Goal: Information Seeking & Learning: Learn about a topic

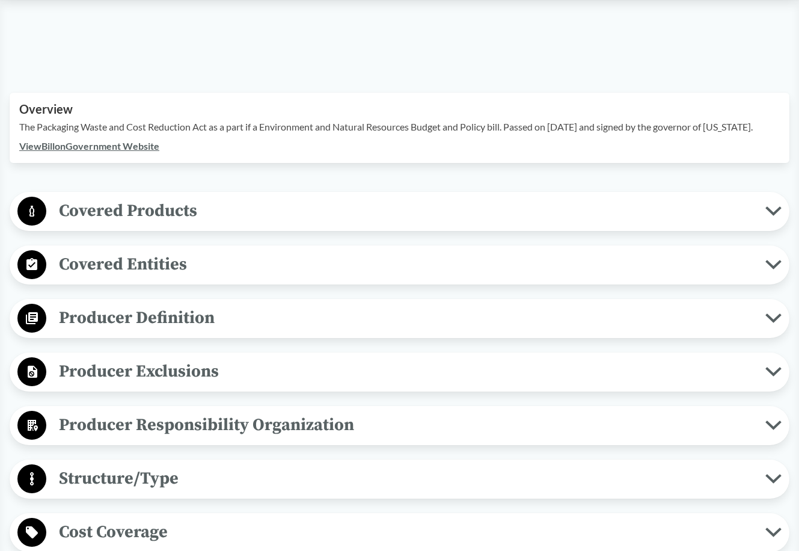
scroll to position [351, 0]
click at [193, 211] on span "Covered Products" at bounding box center [405, 210] width 719 height 27
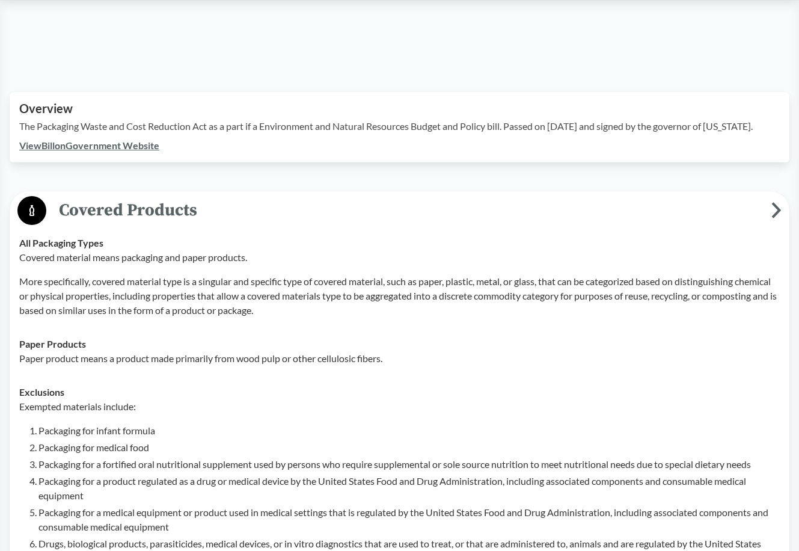
click at [193, 211] on span "Covered Products" at bounding box center [408, 210] width 725 height 27
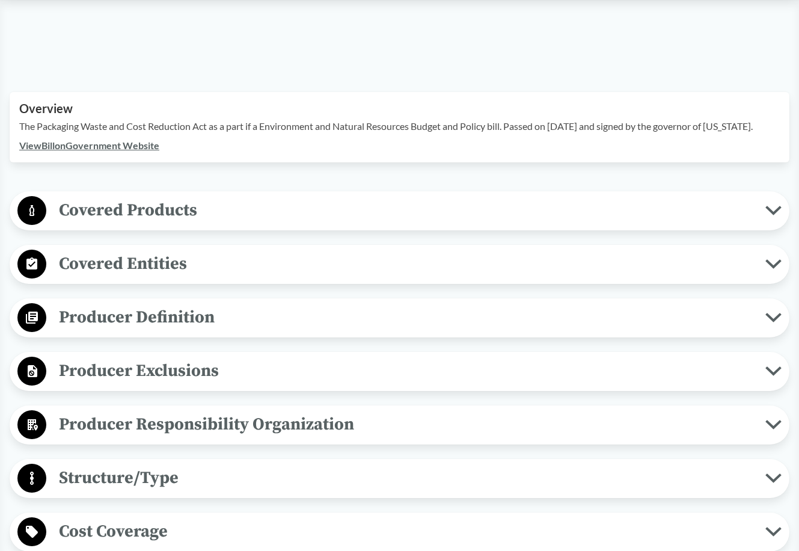
click at [197, 265] on span "Covered Entities" at bounding box center [405, 263] width 719 height 27
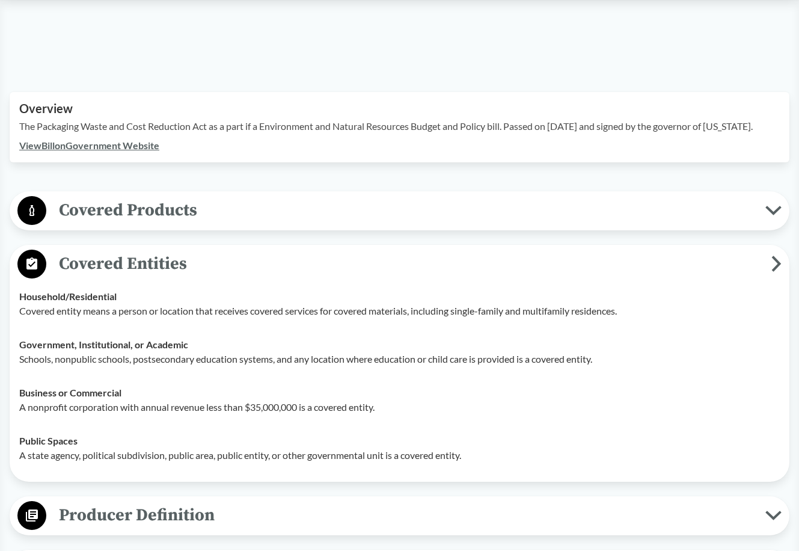
click at [197, 265] on span "Covered Entities" at bounding box center [408, 263] width 725 height 27
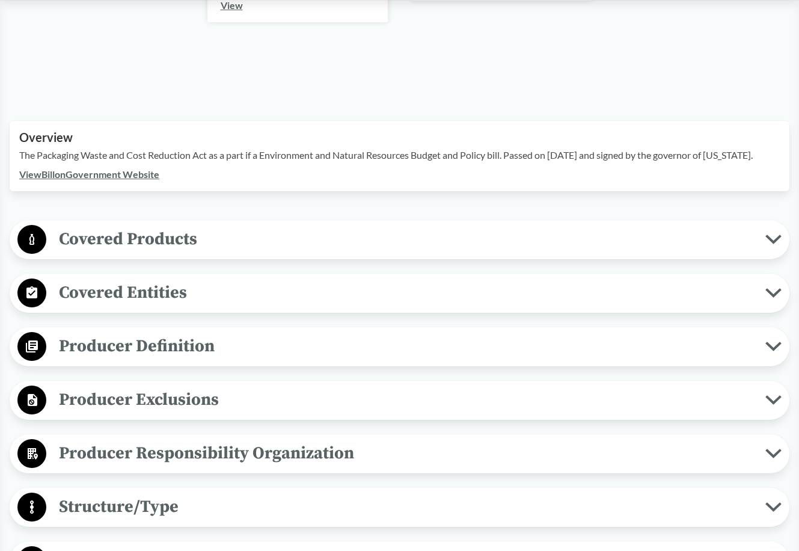
scroll to position [322, 0]
click at [244, 237] on span "Covered Products" at bounding box center [405, 238] width 719 height 27
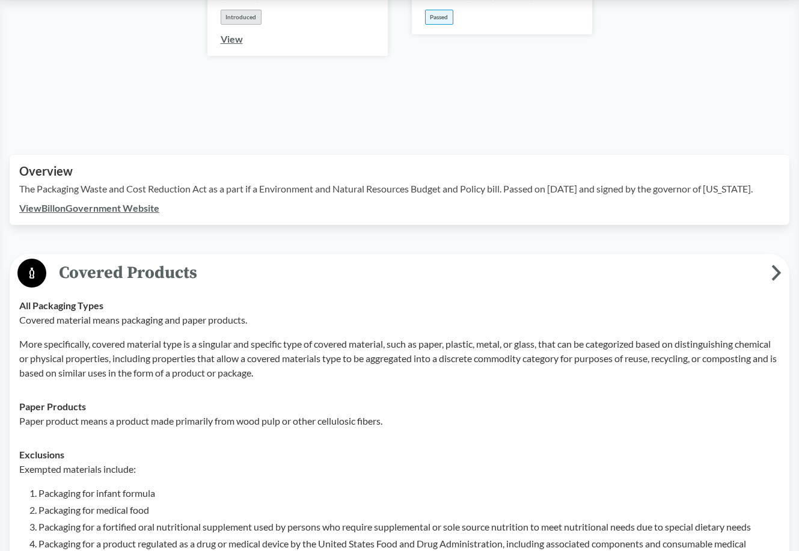
scroll to position [288, 0]
click at [230, 268] on span "Covered Products" at bounding box center [408, 273] width 725 height 27
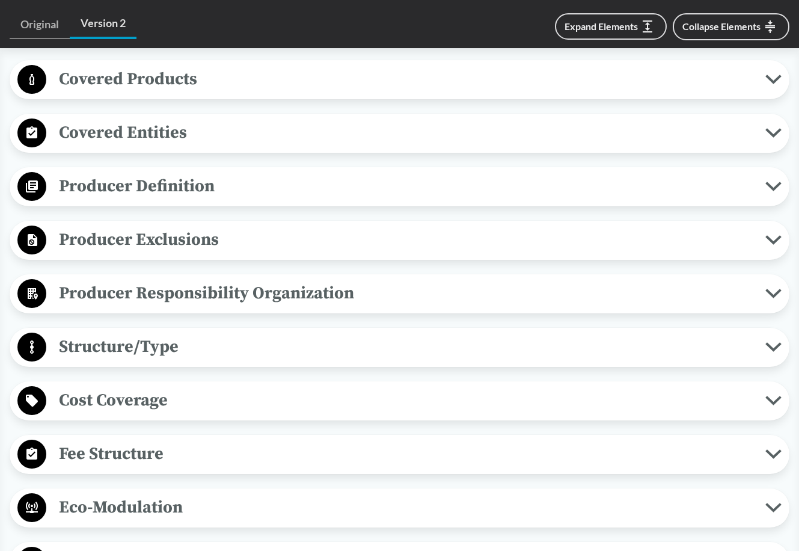
scroll to position [483, 0]
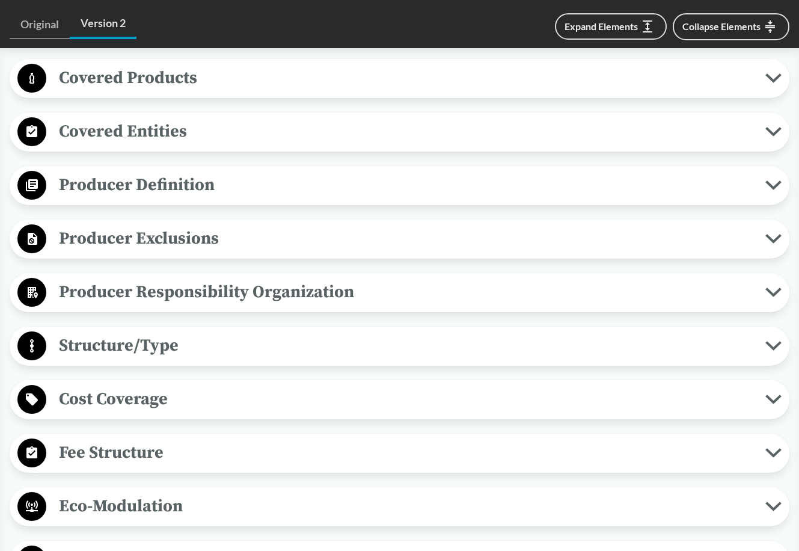
click at [276, 186] on span "Producer Definition" at bounding box center [405, 184] width 719 height 27
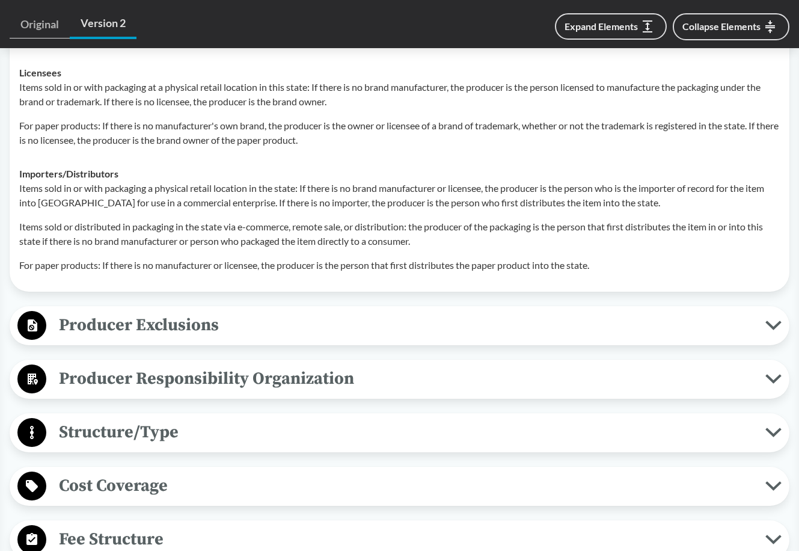
scroll to position [821, 0]
click at [279, 324] on span "Producer Exclusions" at bounding box center [405, 324] width 719 height 27
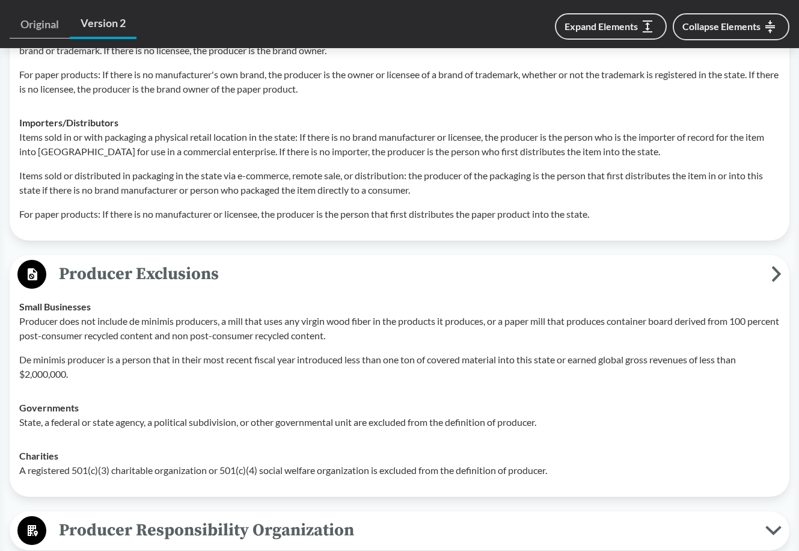
scroll to position [872, 0]
click at [263, 260] on span "Producer Exclusions" at bounding box center [408, 273] width 725 height 27
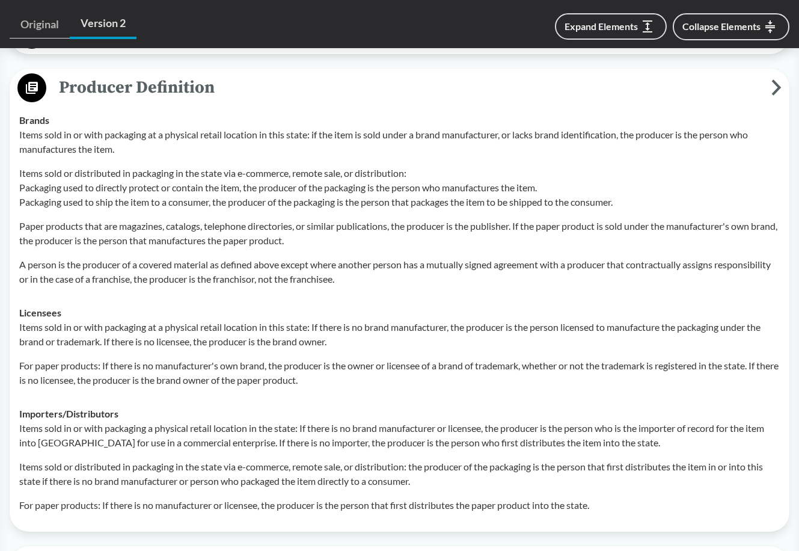
scroll to position [479, 0]
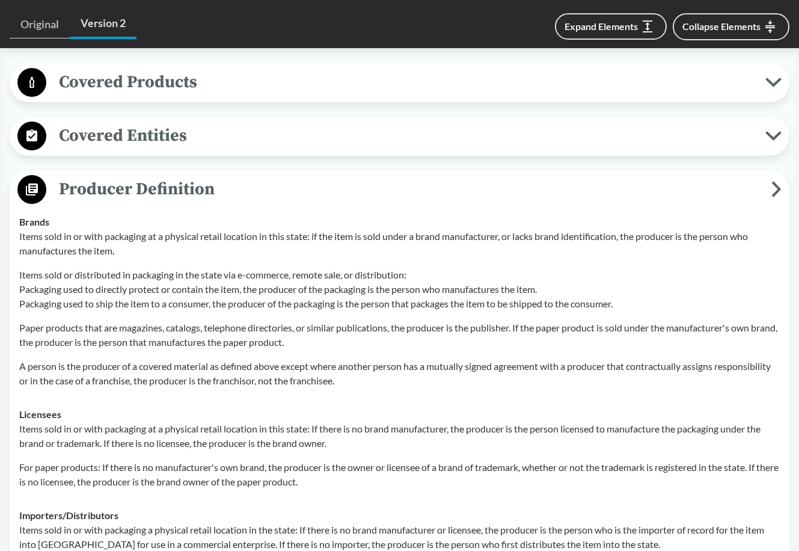
click at [244, 190] on span "Producer Definition" at bounding box center [408, 189] width 725 height 27
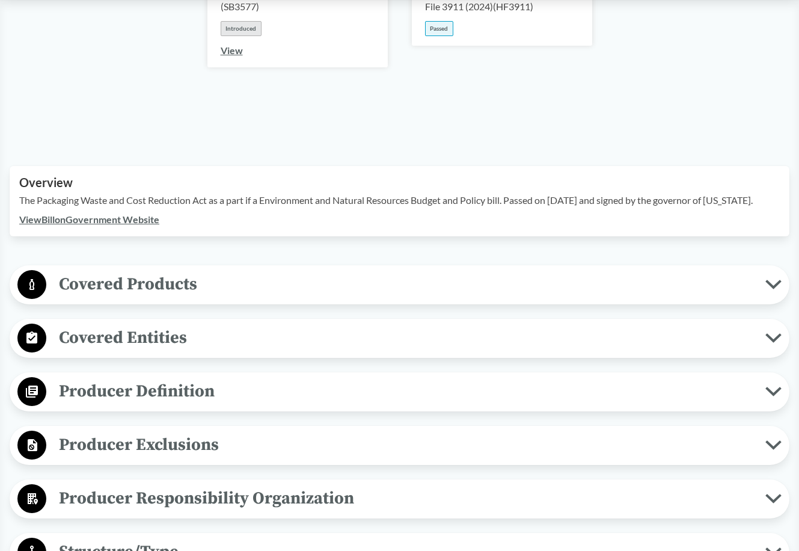
scroll to position [277, 0]
click at [225, 286] on span "Covered Products" at bounding box center [405, 283] width 719 height 27
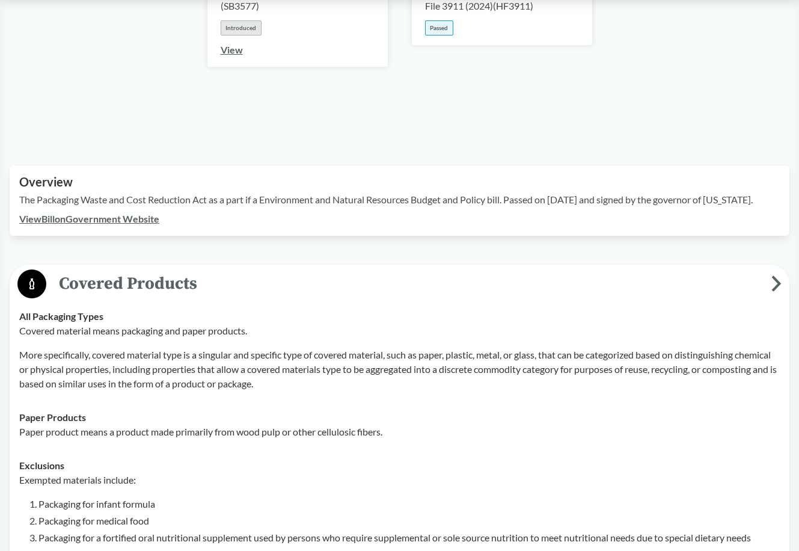
click at [225, 286] on span "Covered Products" at bounding box center [408, 283] width 725 height 27
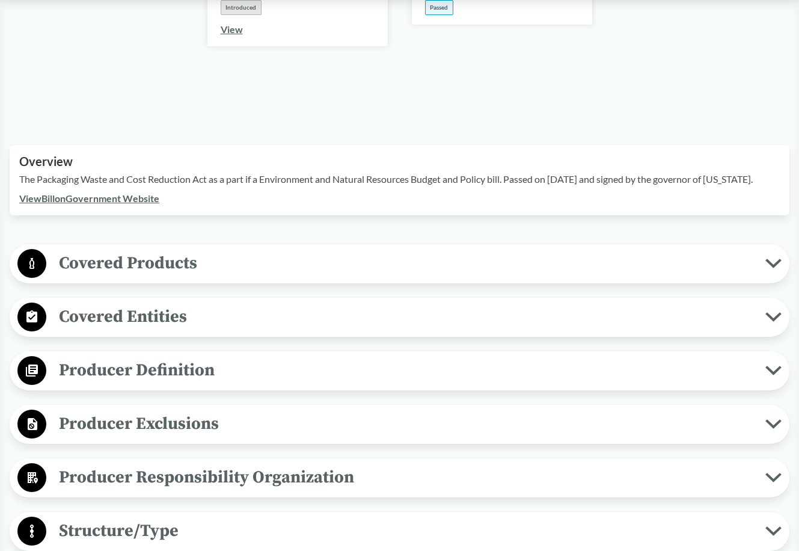
scroll to position [300, 0]
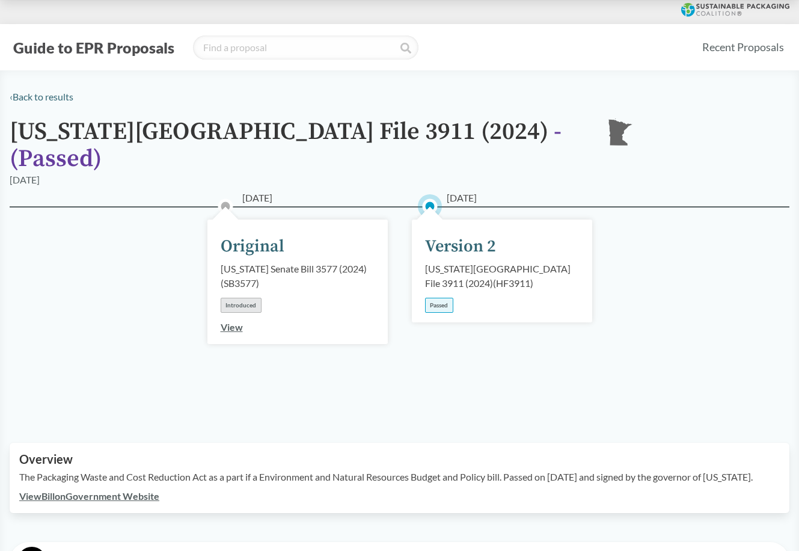
scroll to position [15, 0]
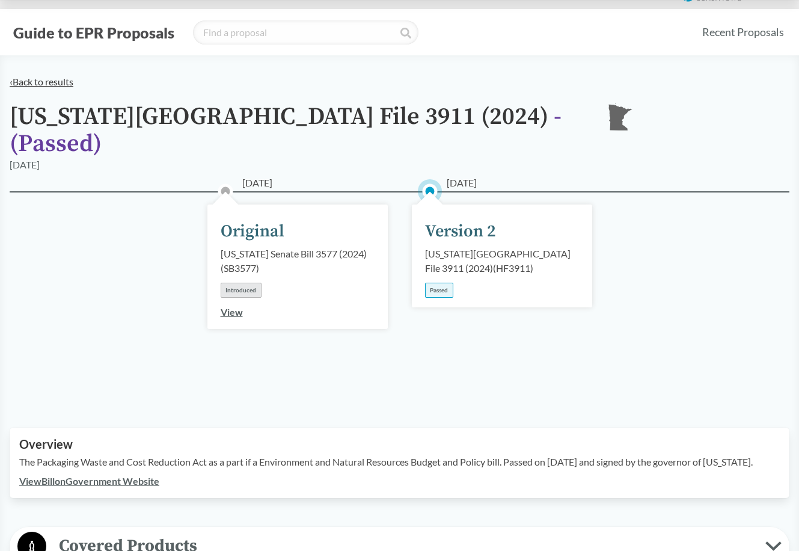
click at [34, 79] on link "‹ Back to results" at bounding box center [42, 81] width 64 height 11
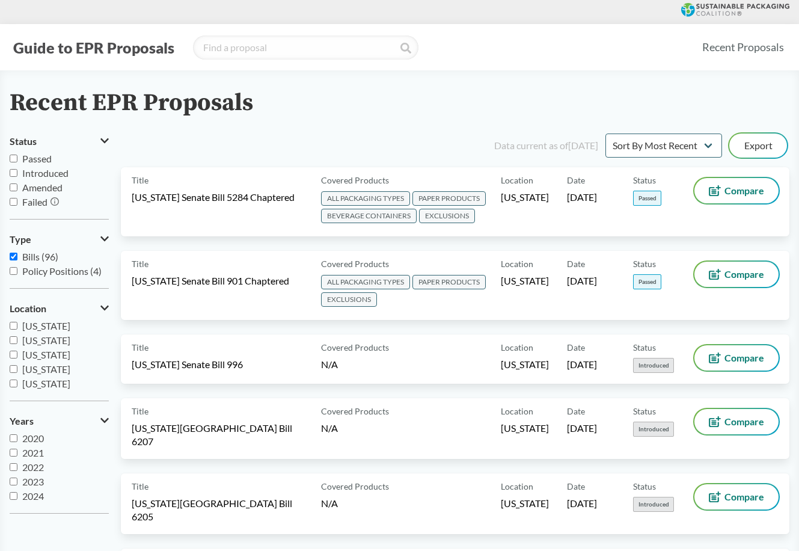
click at [14, 159] on input "Passed" at bounding box center [14, 159] width 8 height 8
checkbox input "true"
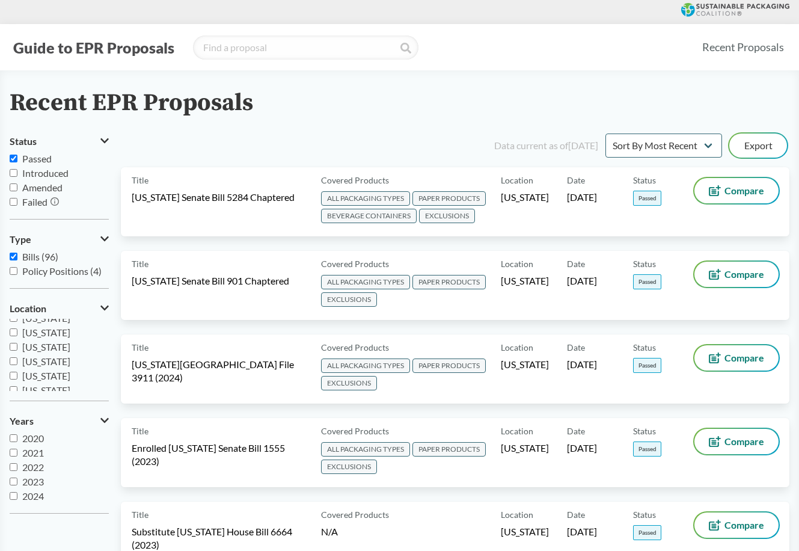
scroll to position [171, 0]
click at [28, 341] on span "Minnesota" at bounding box center [46, 342] width 48 height 11
click at [17, 341] on input "Minnesota" at bounding box center [14, 343] width 8 height 8
checkbox input "true"
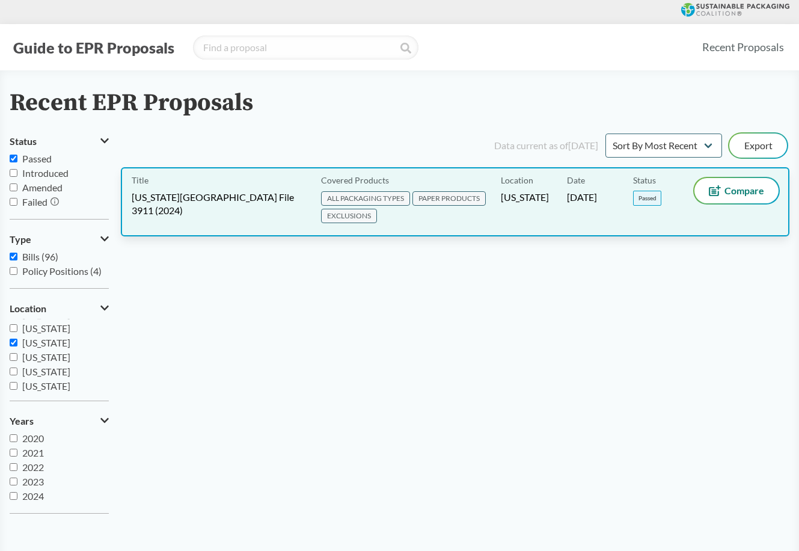
click at [292, 208] on div "Title Minnesota House File 3911 (2024)" at bounding box center [224, 202] width 185 height 48
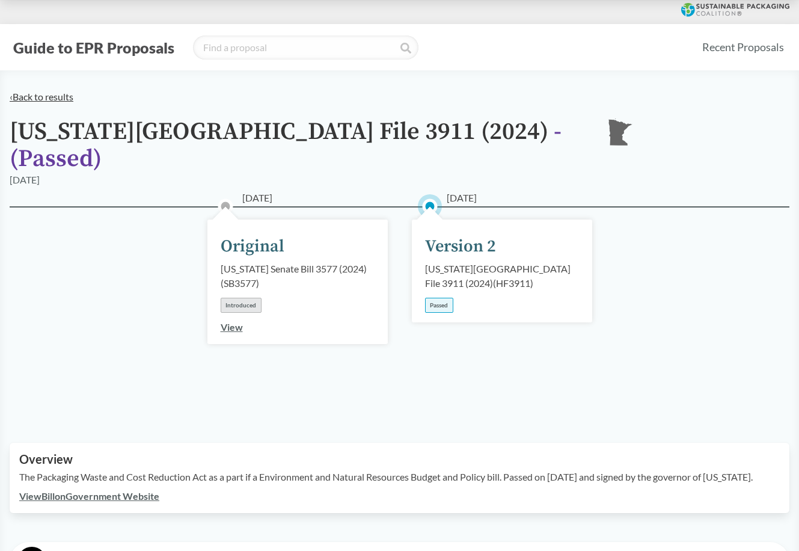
click at [32, 101] on link "‹ Back to results" at bounding box center [42, 96] width 64 height 11
